Goal: Use online tool/utility: Utilize a website feature to perform a specific function

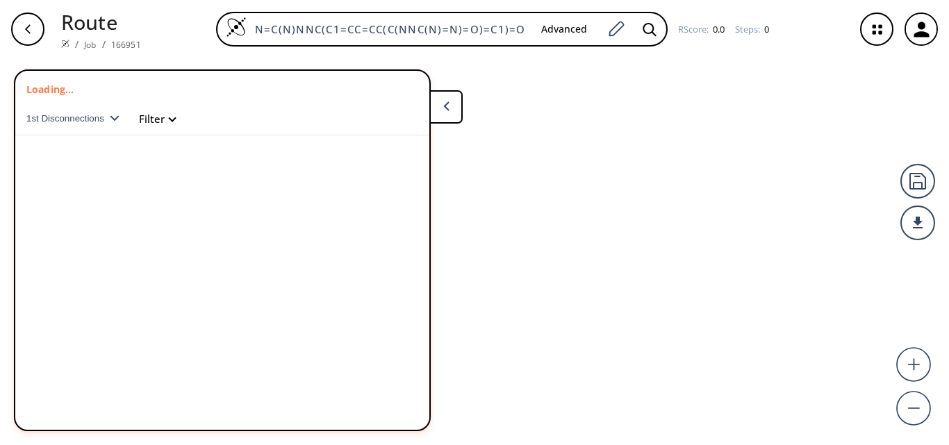
click at [177, 13] on div "N=C(N)NNC(C1=CC=CC(C(NNC(N)=N)=O)=C1)=O Advanced RScore : 0.0 Steps : 0" at bounding box center [497, 29] width 691 height 35
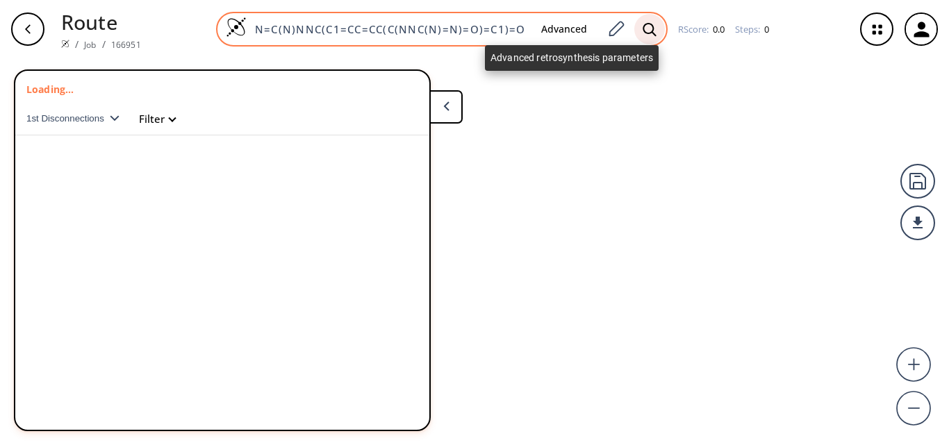
click at [643, 29] on icon at bounding box center [649, 28] width 13 height 13
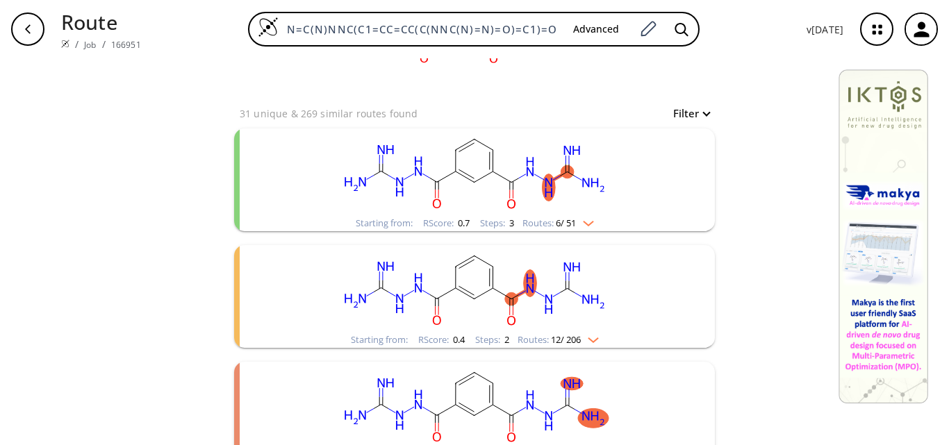
scroll to position [139, 0]
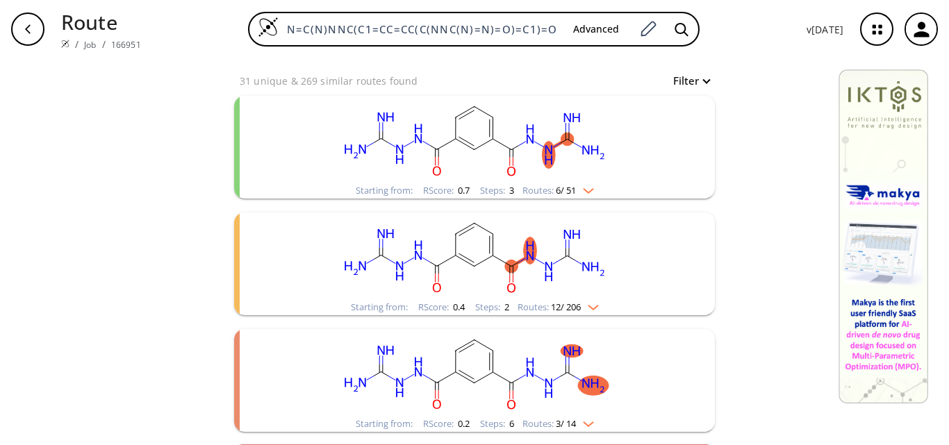
click at [483, 271] on rect "clusters" at bounding box center [474, 256] width 361 height 87
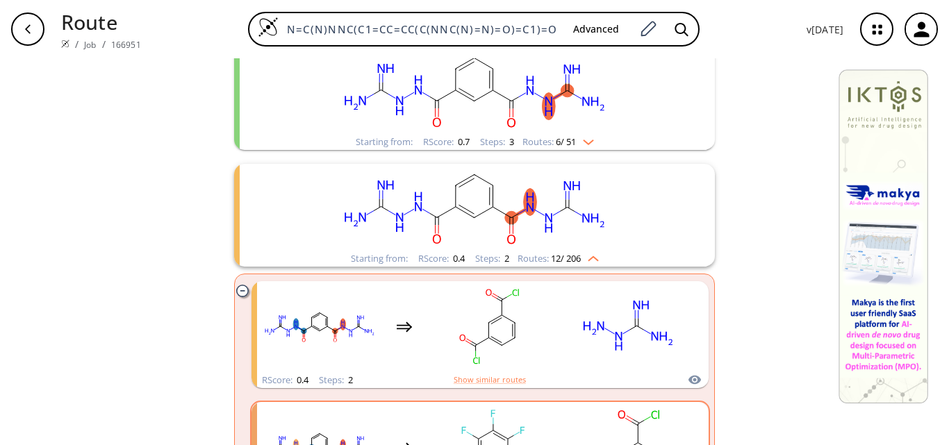
scroll to position [208, 0]
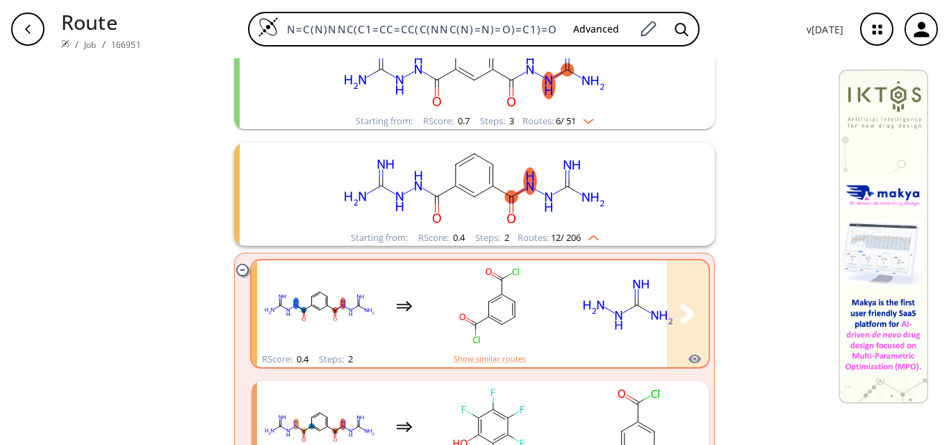
click at [584, 311] on ellipse "clusters" at bounding box center [593, 307] width 29 height 19
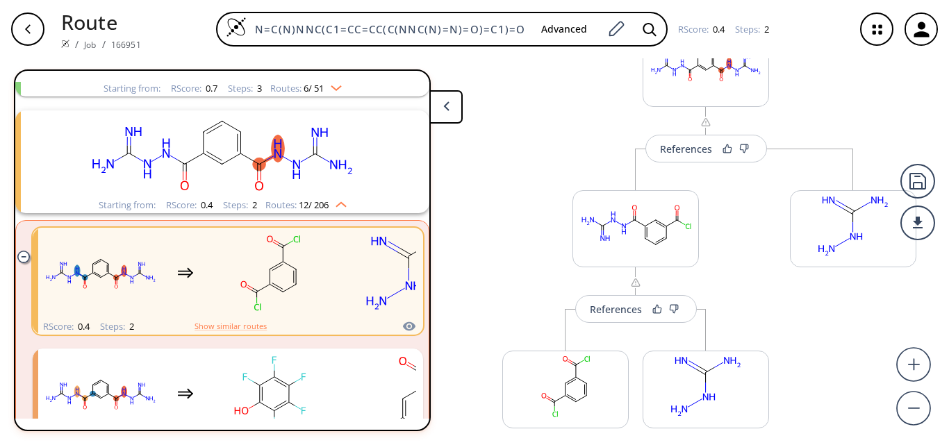
scroll to position [139, 0]
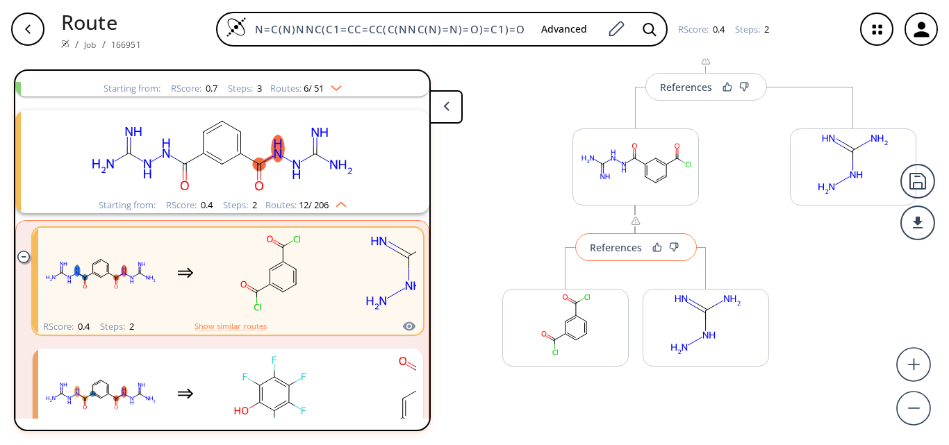
click at [601, 247] on div "References" at bounding box center [616, 247] width 52 height 9
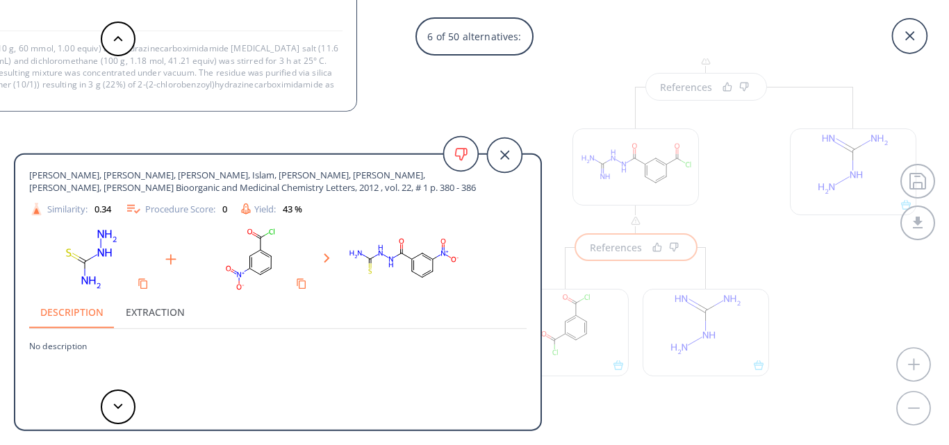
scroll to position [2, 0]
